Goal: Obtain resource: Obtain resource

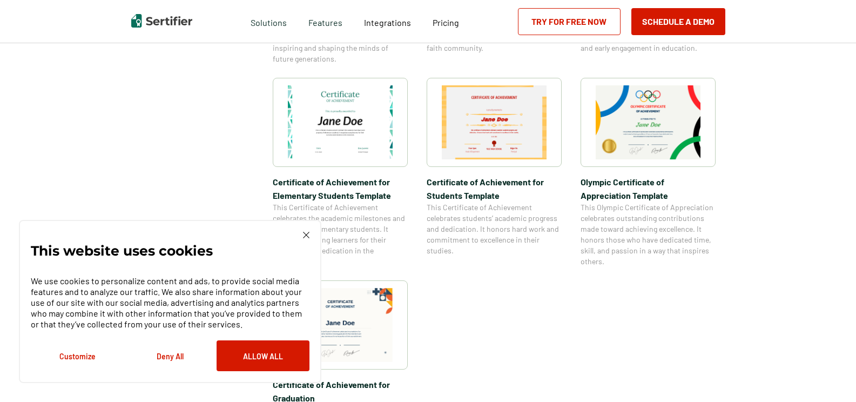
scroll to position [756, 0]
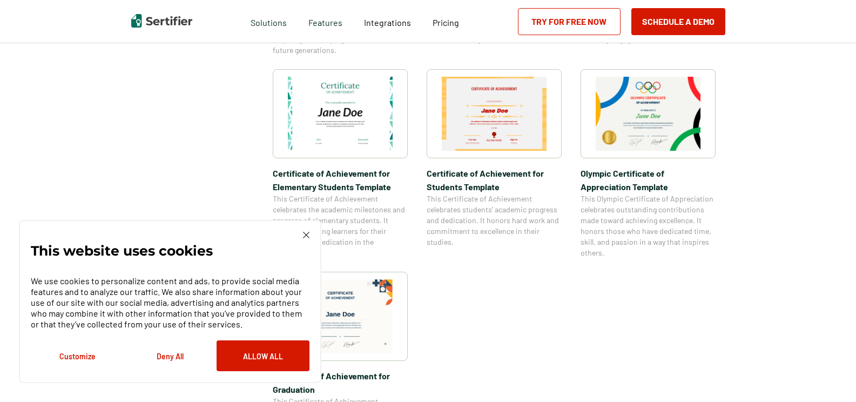
click at [309, 233] on img at bounding box center [306, 235] width 6 height 6
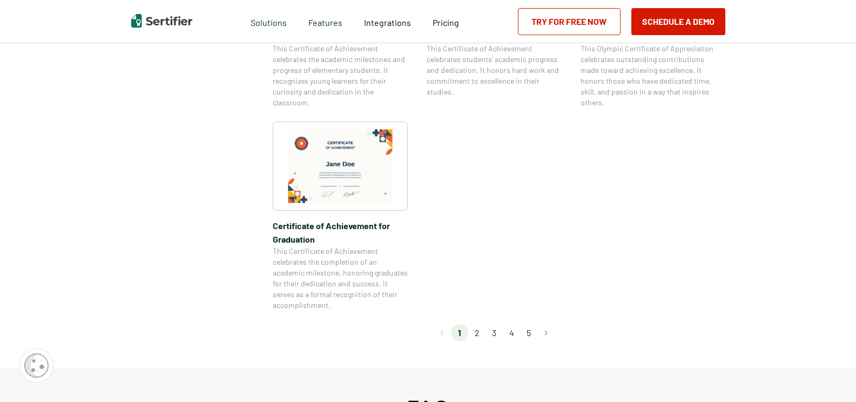
scroll to position [972, 0]
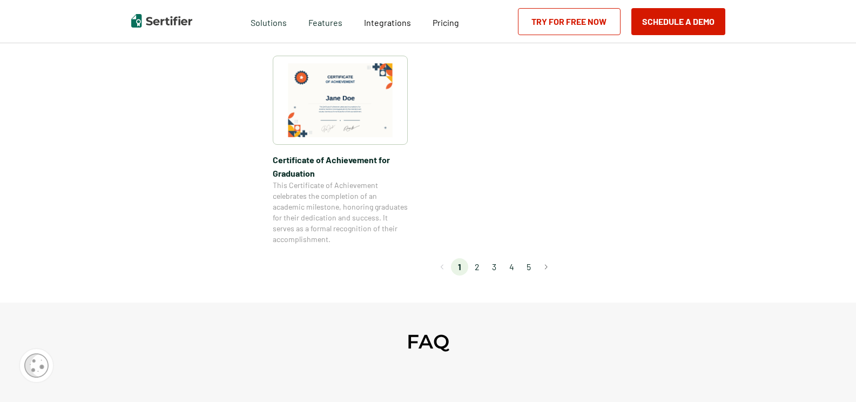
click at [479, 265] on li "2" at bounding box center [476, 266] width 17 height 17
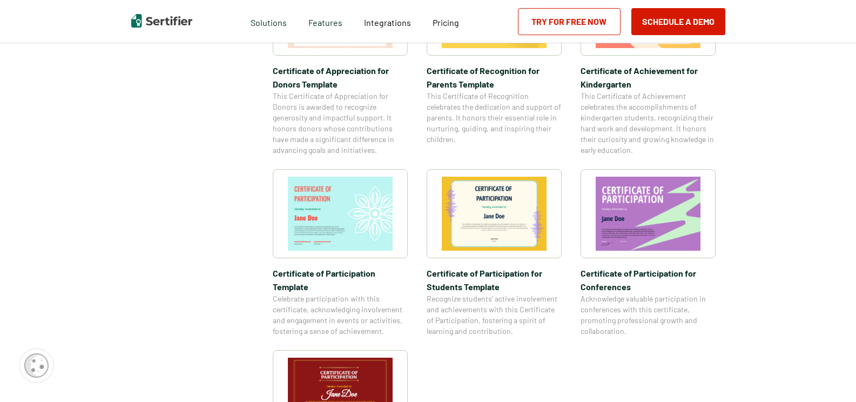
scroll to position [864, 0]
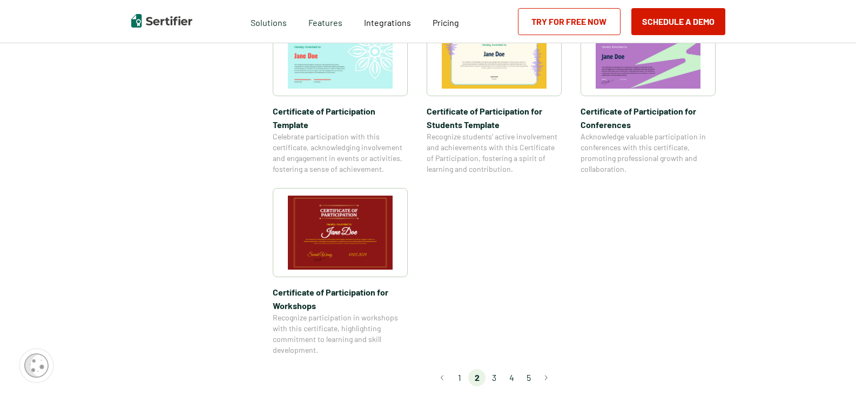
click at [496, 369] on li "3" at bounding box center [493, 377] width 17 height 17
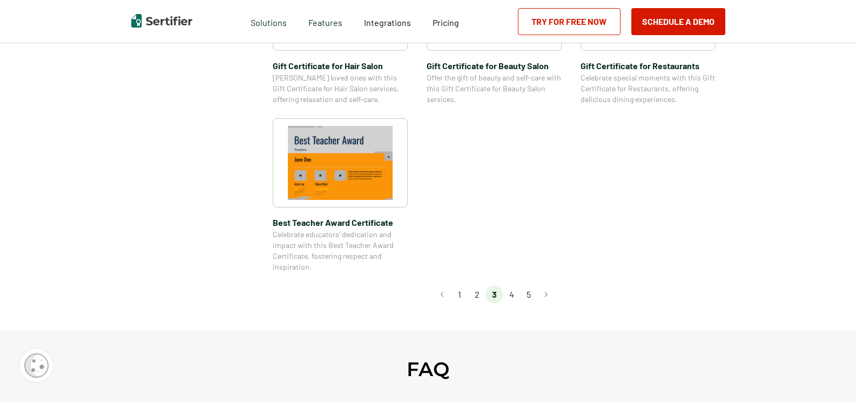
scroll to position [810, 0]
click at [475, 293] on li "2" at bounding box center [476, 293] width 17 height 17
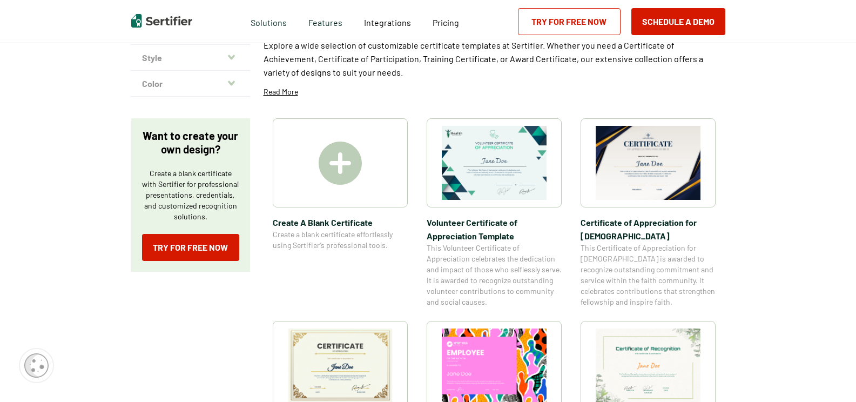
scroll to position [162, 0]
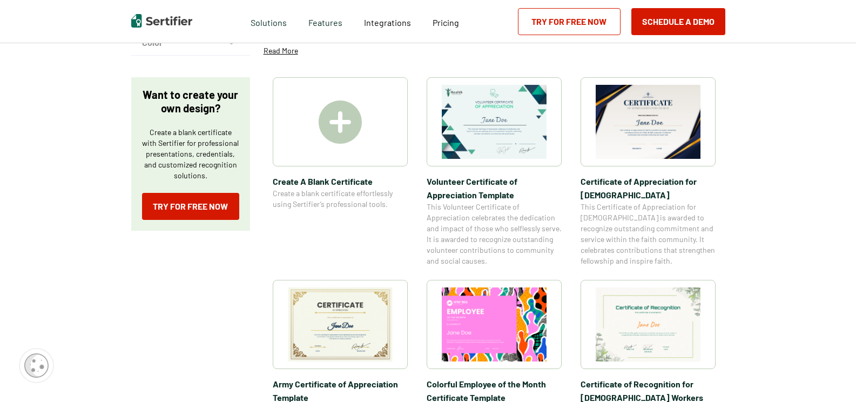
click at [374, 303] on img at bounding box center [340, 324] width 105 height 74
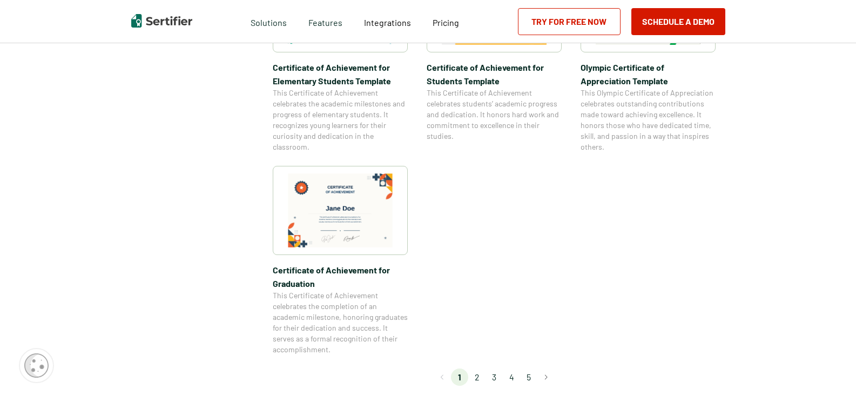
scroll to position [864, 0]
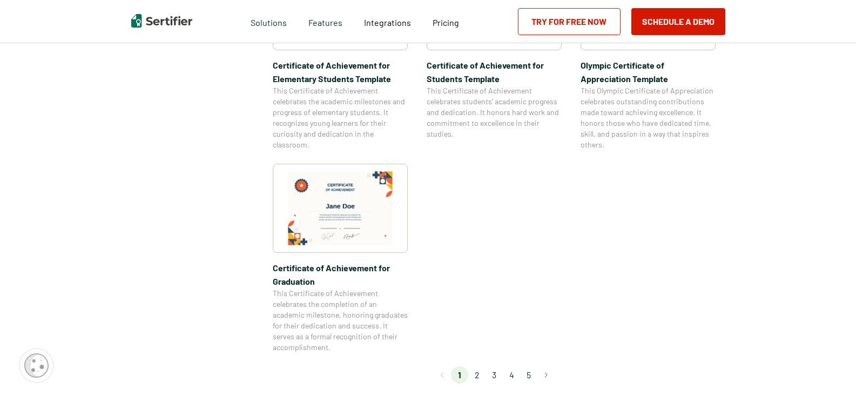
click at [474, 374] on li "2" at bounding box center [476, 374] width 17 height 17
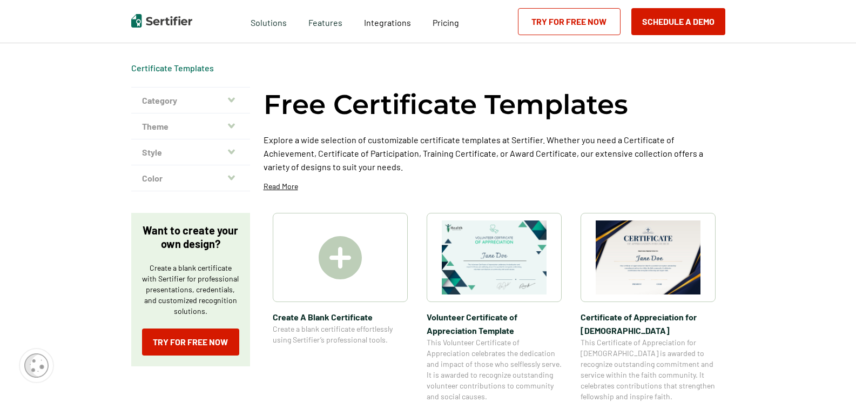
scroll to position [0, 0]
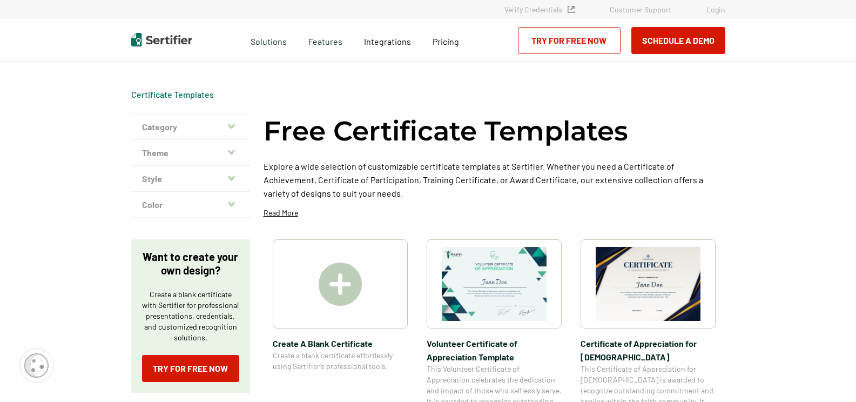
click at [605, 293] on img at bounding box center [648, 284] width 105 height 74
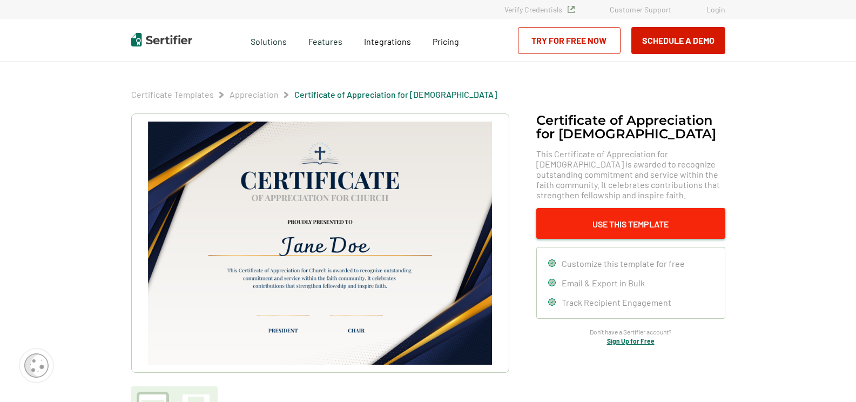
click at [596, 229] on button "Use This Template" at bounding box center [630, 223] width 189 height 31
